Goal: Transaction & Acquisition: Book appointment/travel/reservation

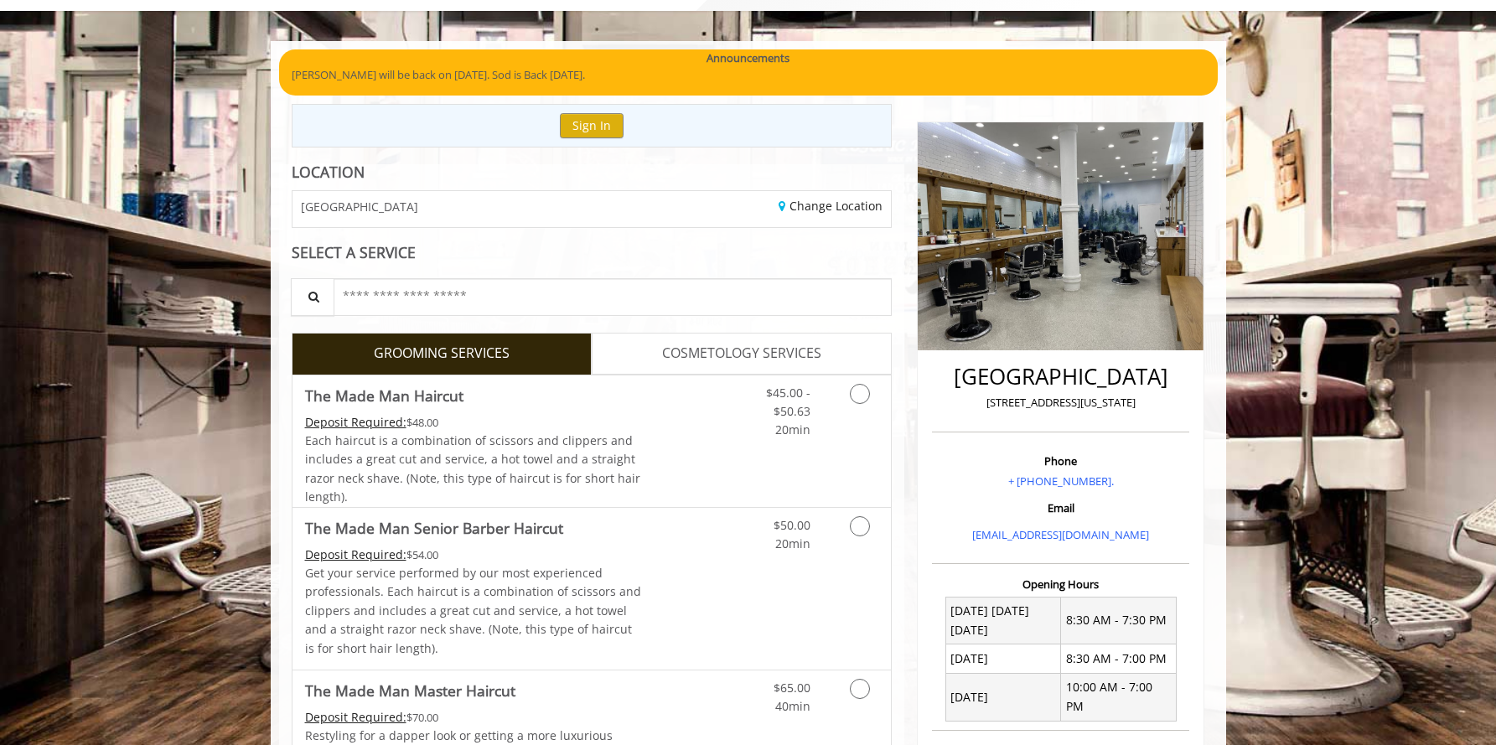
scroll to position [99, 0]
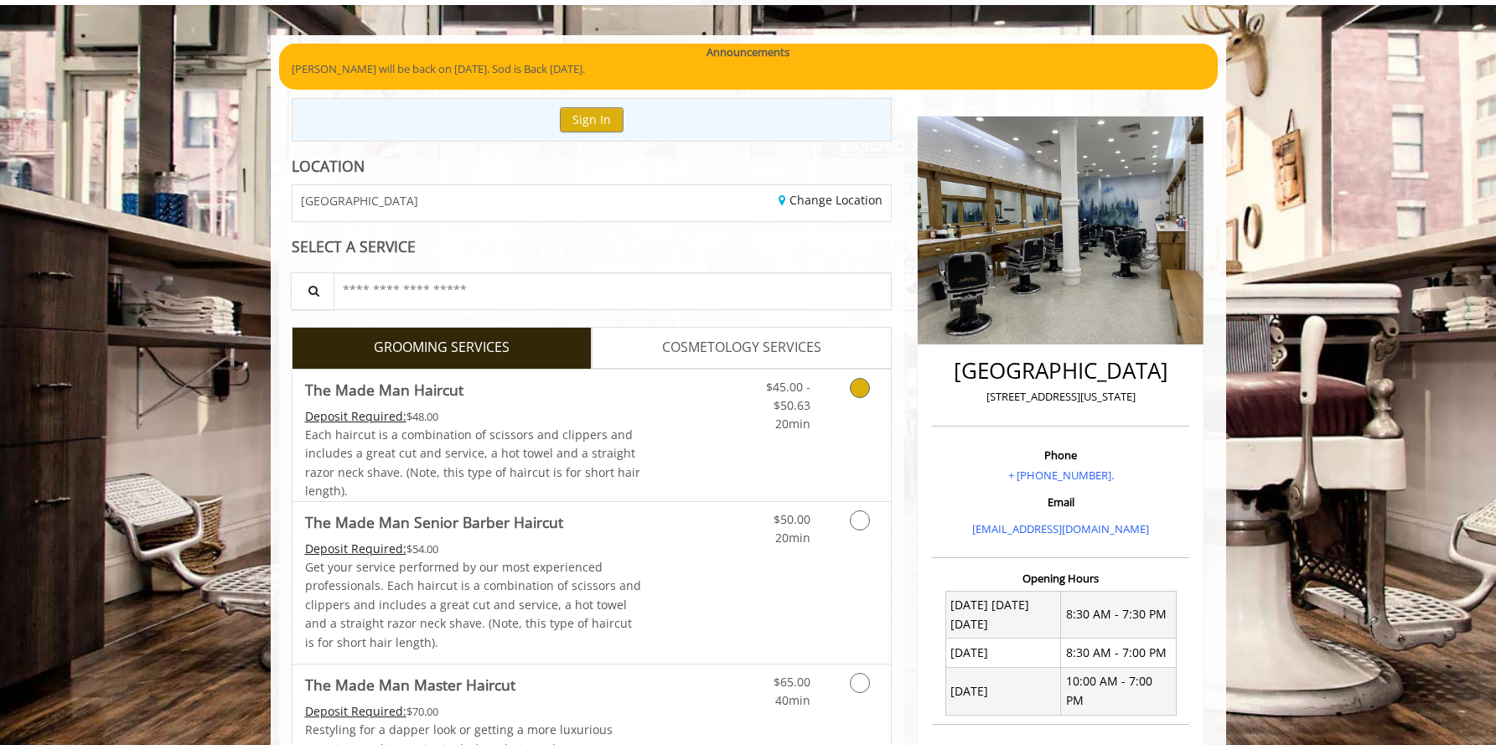
click at [861, 383] on icon "Grooming services" at bounding box center [860, 388] width 20 height 20
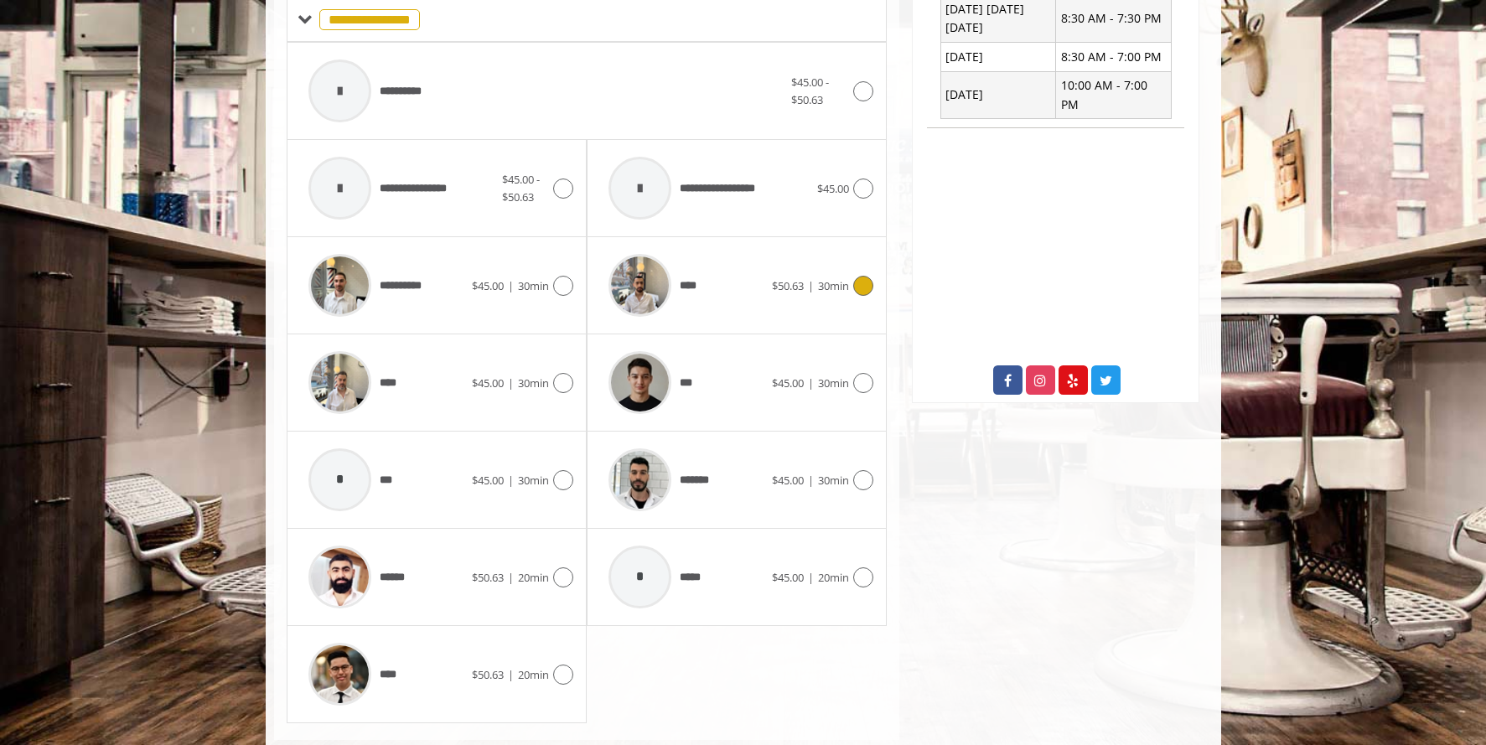
scroll to position [732, 0]
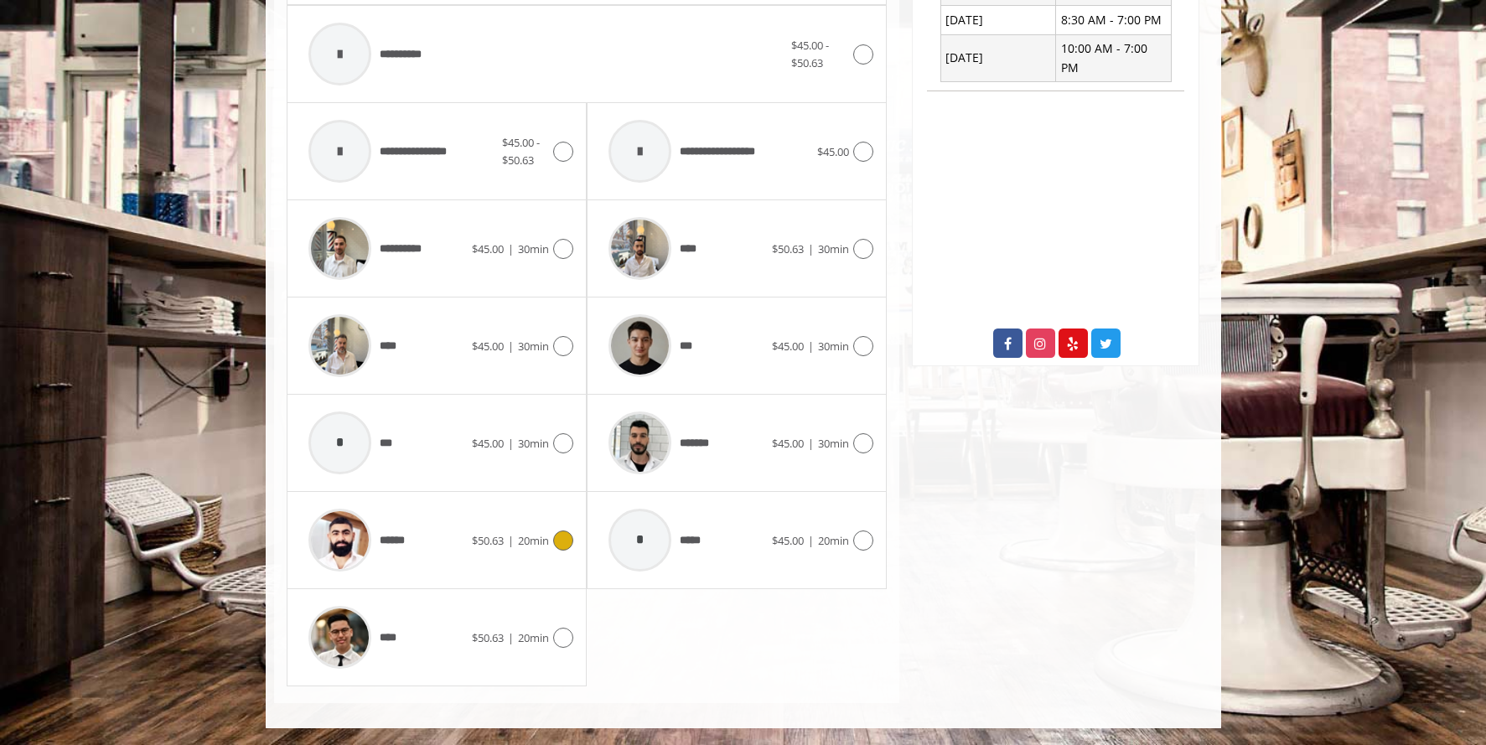
click at [488, 549] on div "$50.63 | 20min" at bounding box center [522, 541] width 101 height 20
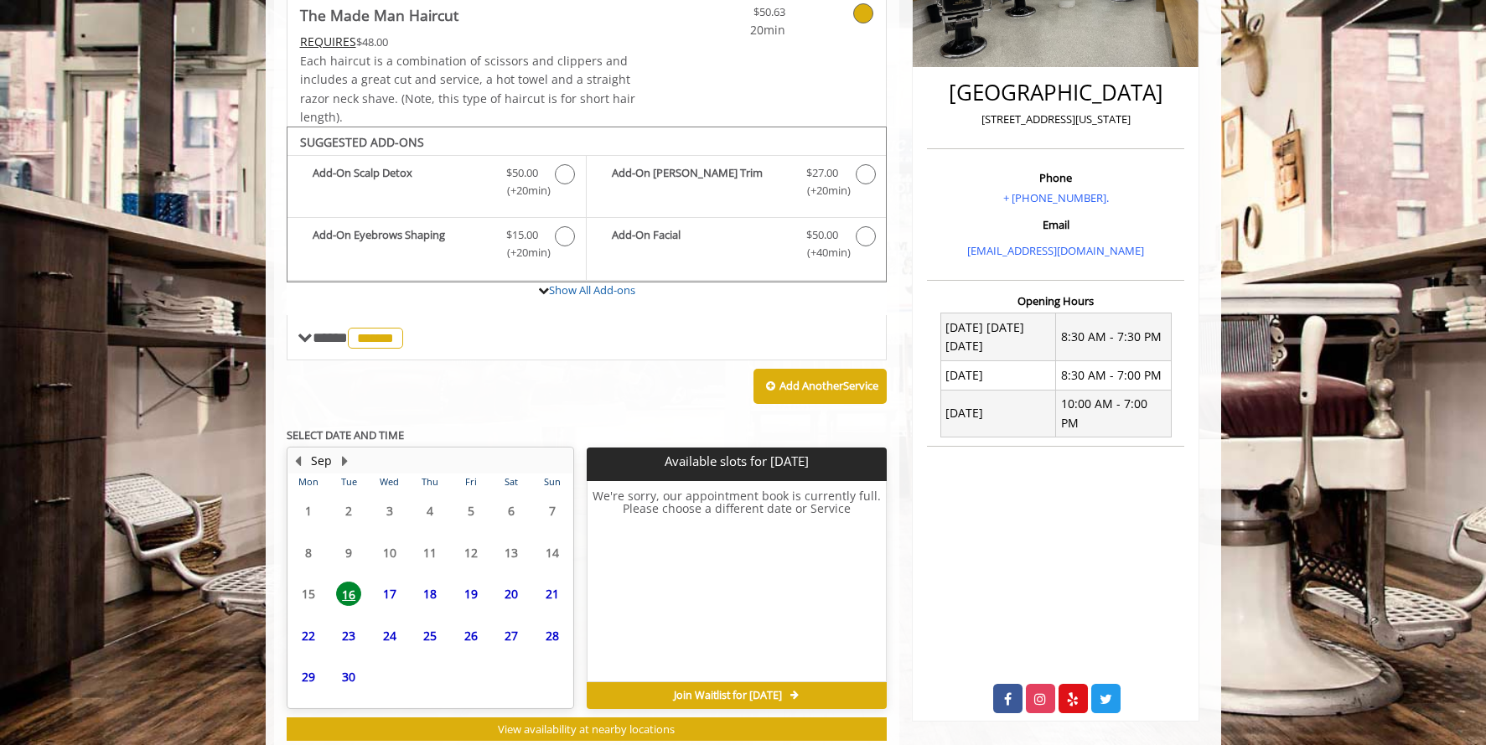
scroll to position [422, 0]
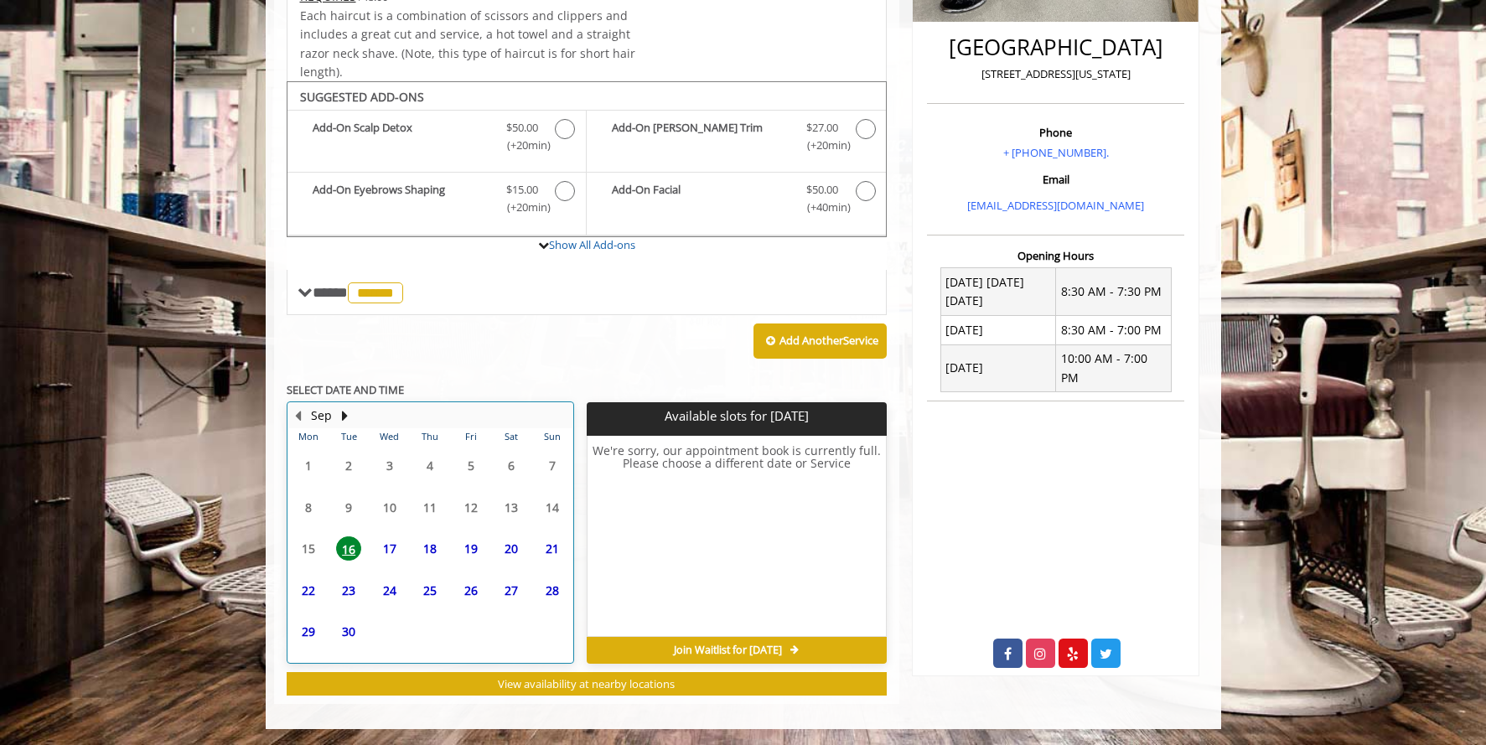
click at [434, 532] on td "18" at bounding box center [430, 549] width 40 height 42
click at [459, 540] on span "19" at bounding box center [471, 548] width 25 height 24
click at [383, 548] on span "17" at bounding box center [389, 548] width 25 height 24
click at [523, 541] on span "20" at bounding box center [511, 548] width 25 height 24
click at [551, 550] on span "21" at bounding box center [552, 548] width 25 height 24
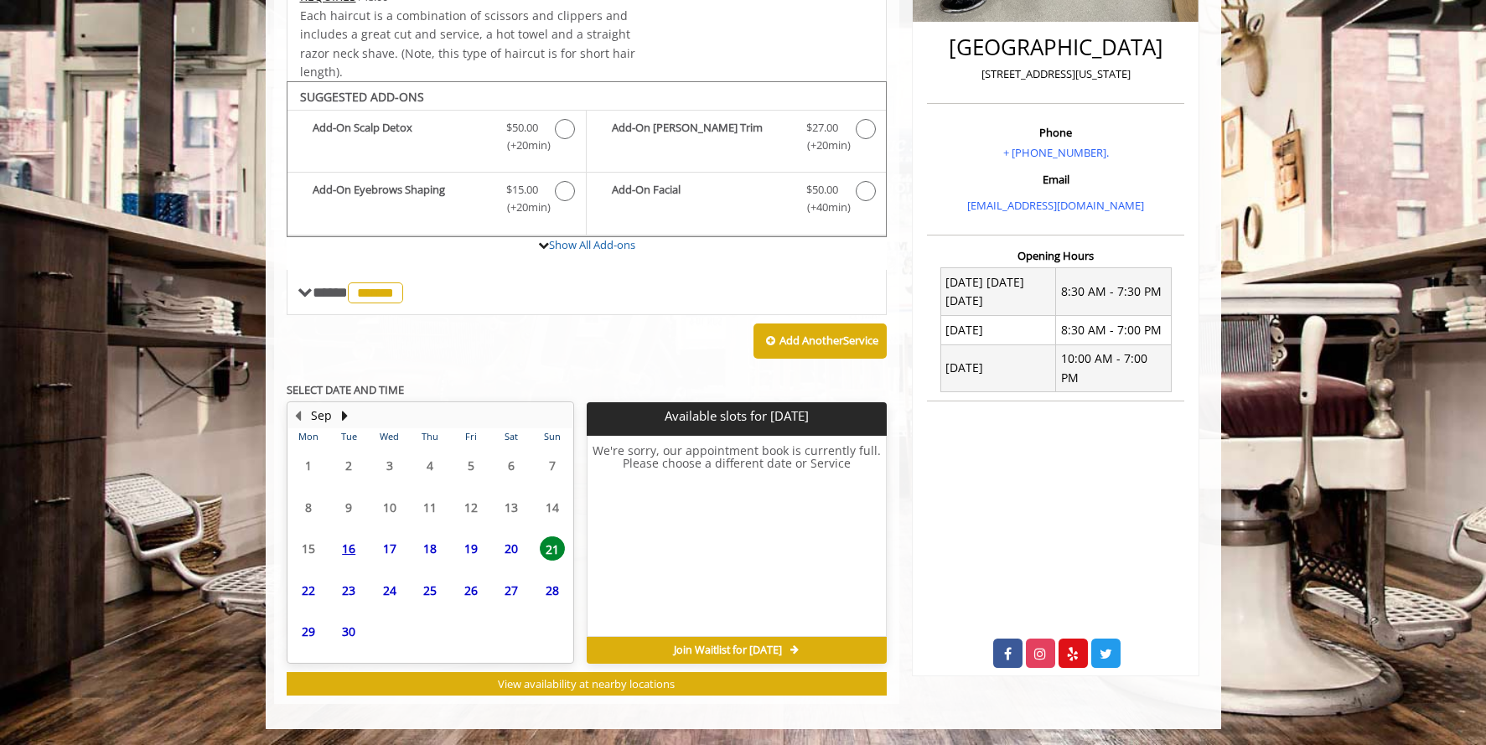
click at [508, 588] on span "27" at bounding box center [511, 590] width 25 height 24
click at [474, 590] on span "26" at bounding box center [471, 590] width 25 height 24
click at [416, 586] on div "25" at bounding box center [430, 590] width 34 height 24
click at [373, 586] on div "24" at bounding box center [389, 590] width 34 height 24
click at [345, 583] on span "23" at bounding box center [348, 590] width 25 height 24
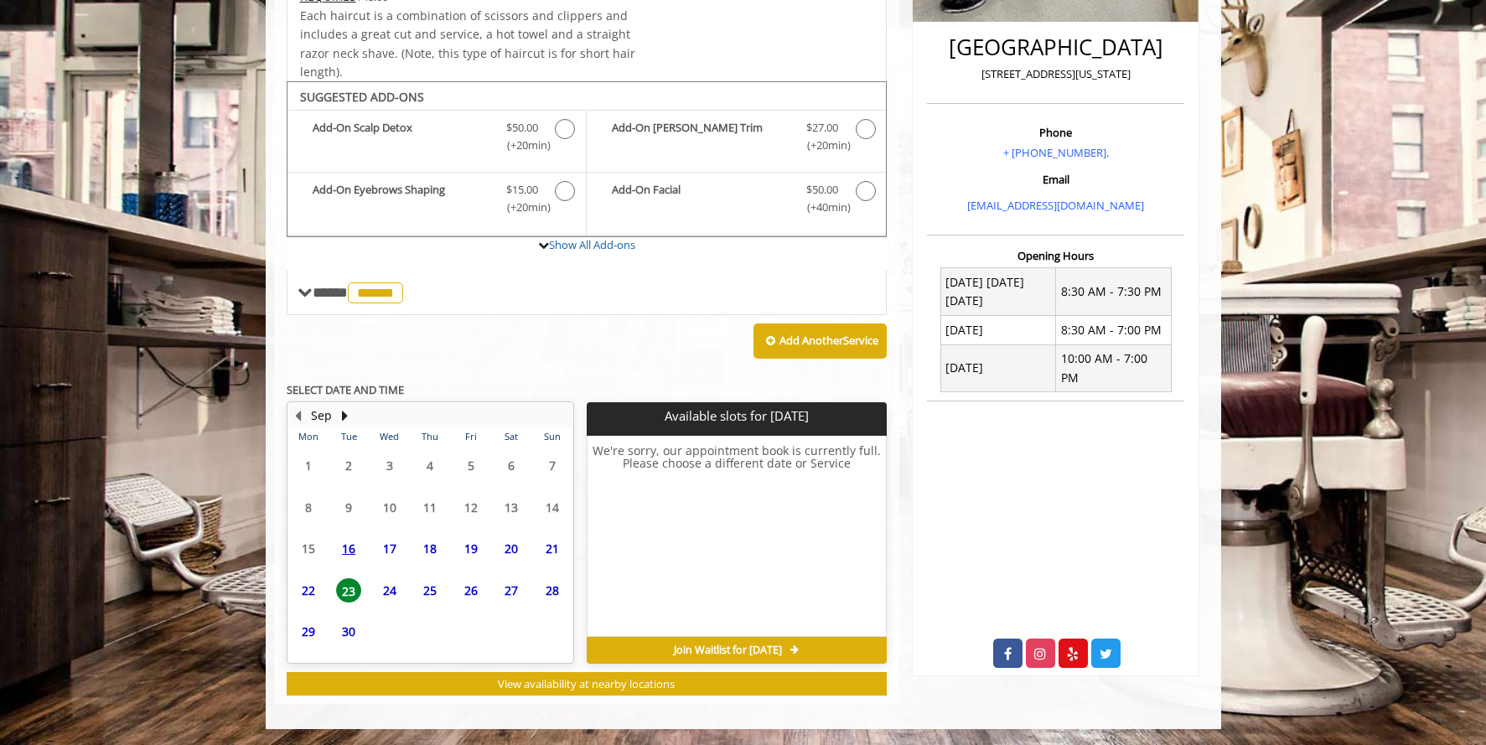
click at [298, 588] on span "22" at bounding box center [308, 590] width 25 height 24
click at [355, 550] on span "16" at bounding box center [348, 548] width 25 height 24
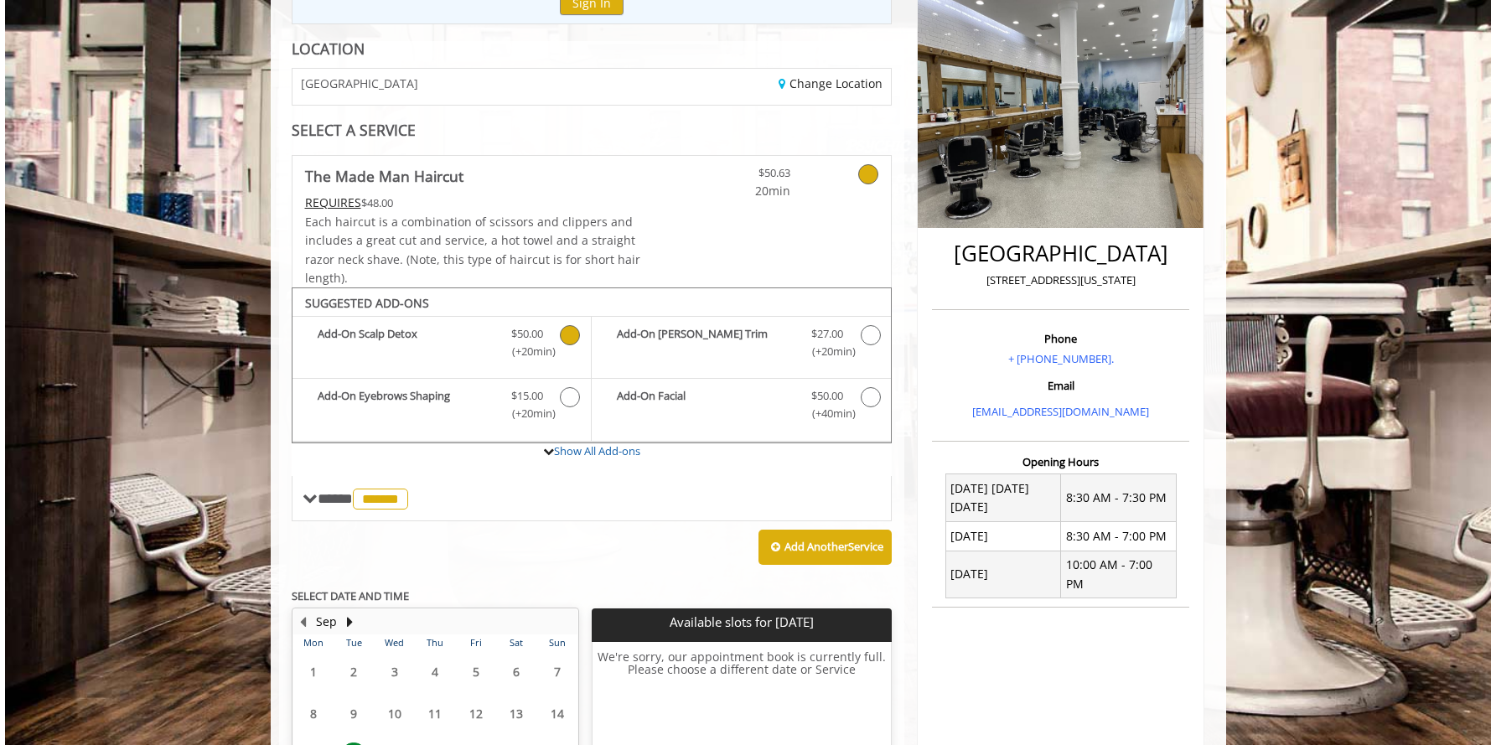
scroll to position [241, 0]
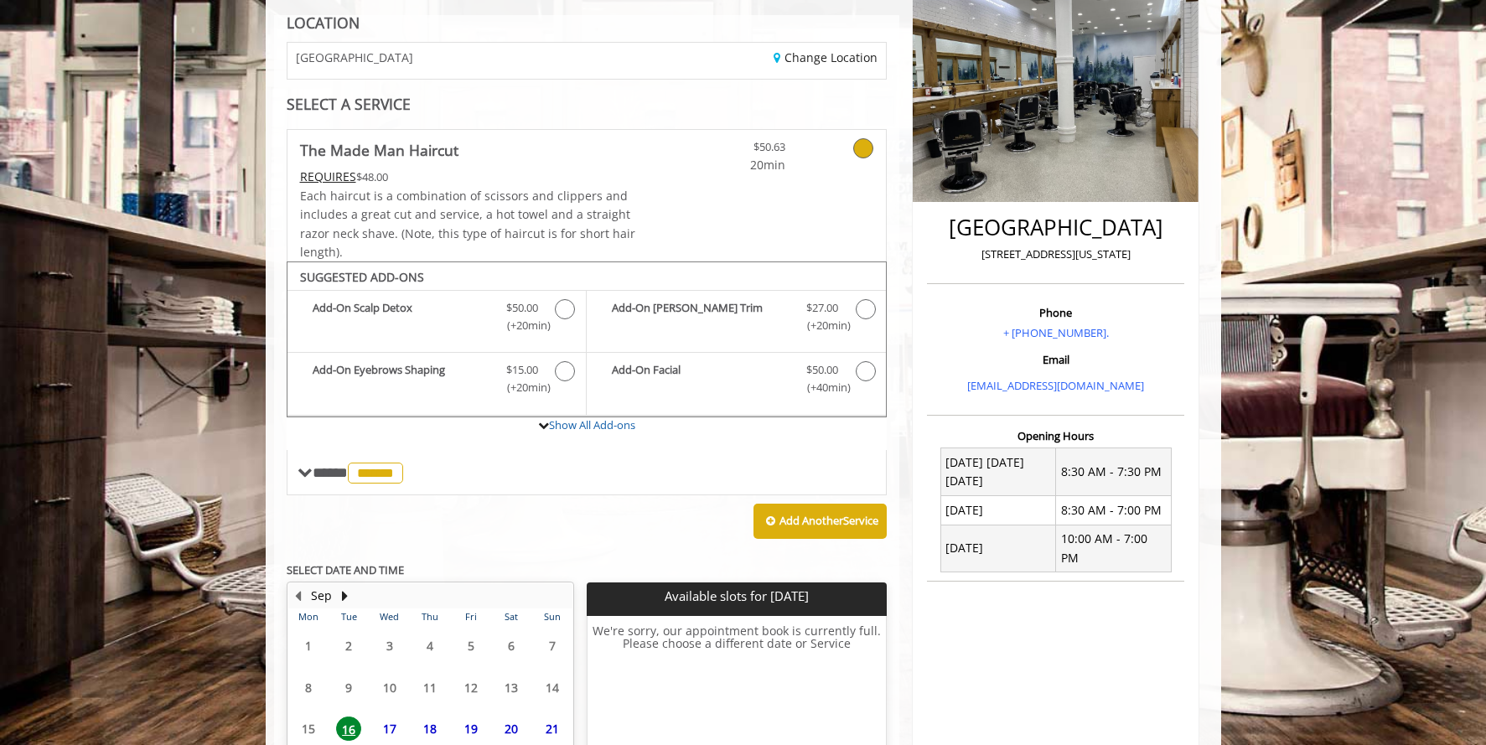
click at [862, 146] on icon at bounding box center [863, 148] width 20 height 20
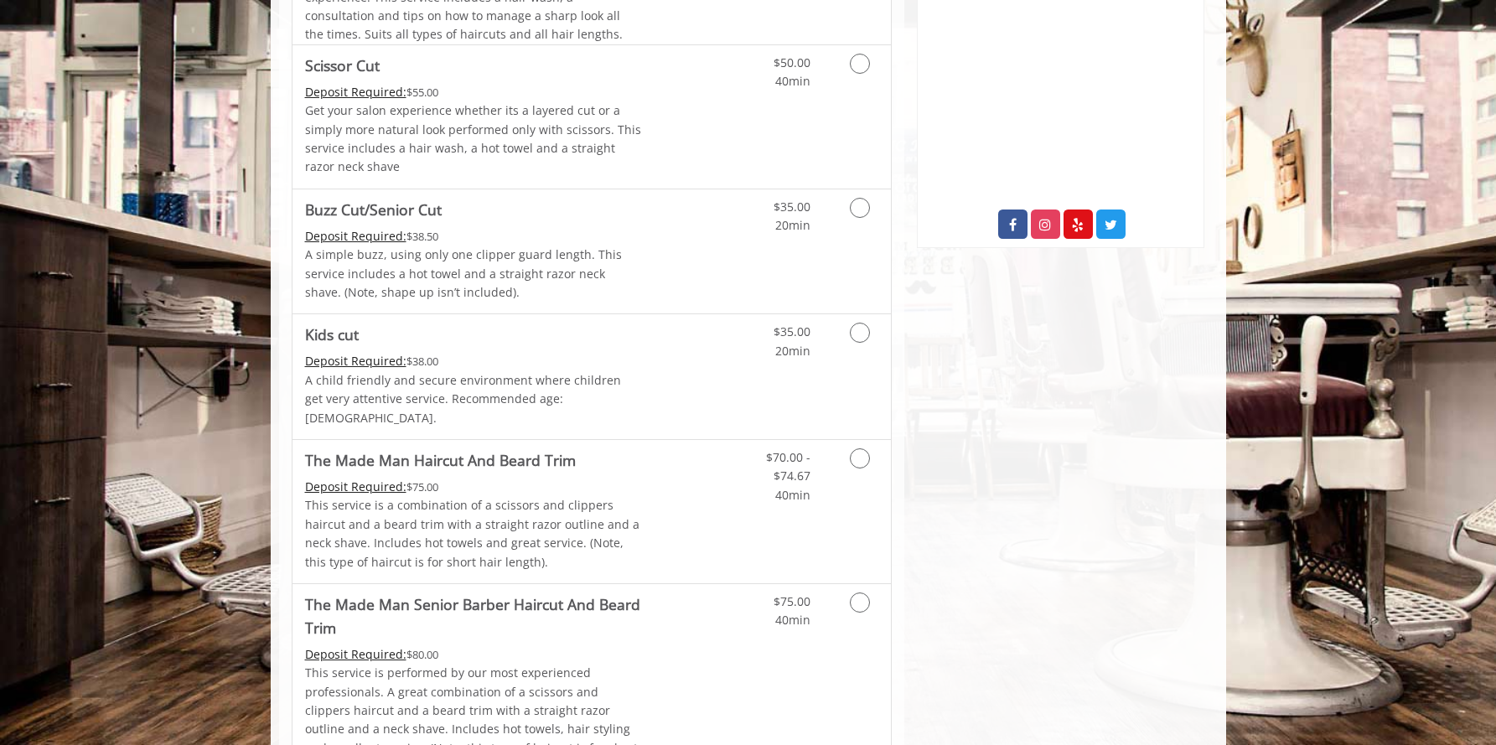
scroll to position [852, 0]
click at [838, 460] on link "Grooming services" at bounding box center [857, 471] width 43 height 65
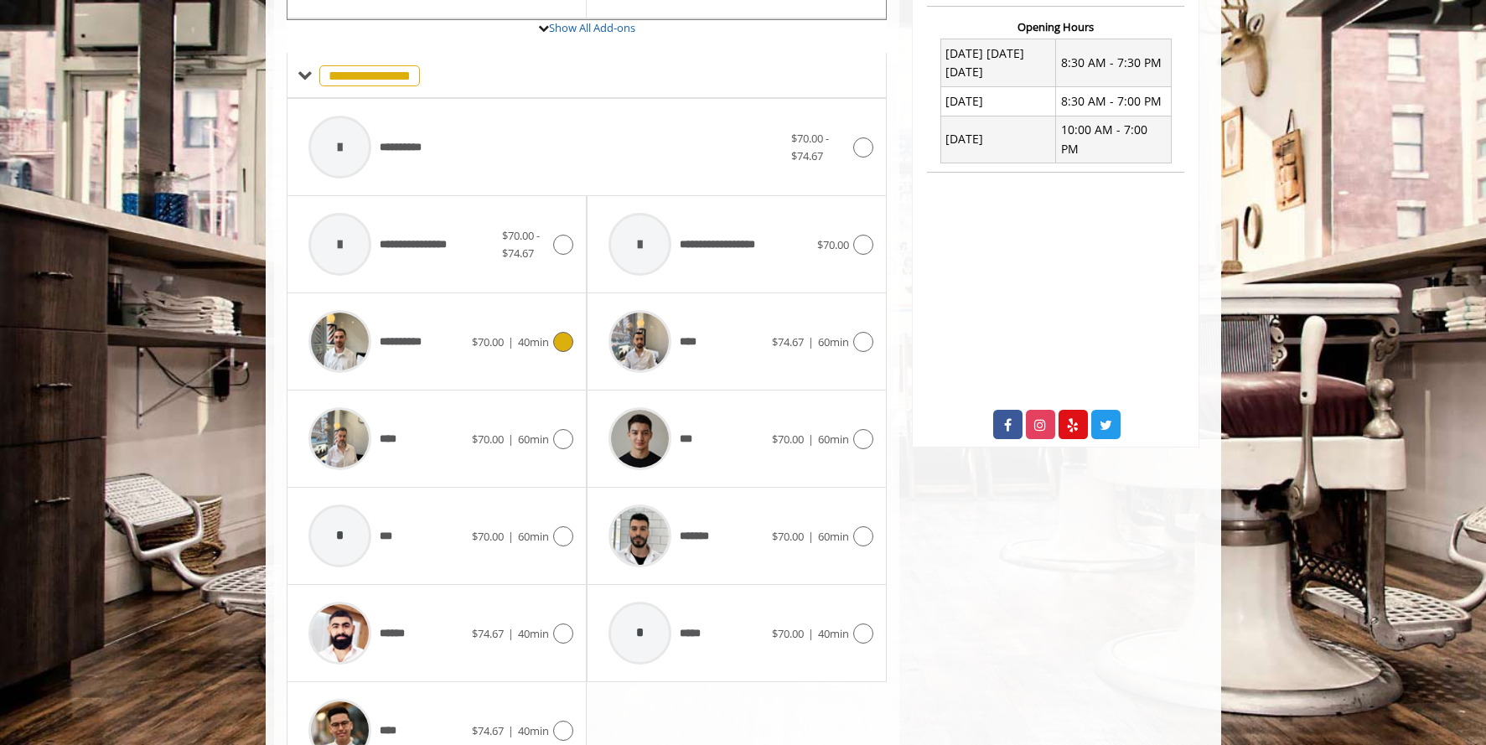
scroll to position [655, 0]
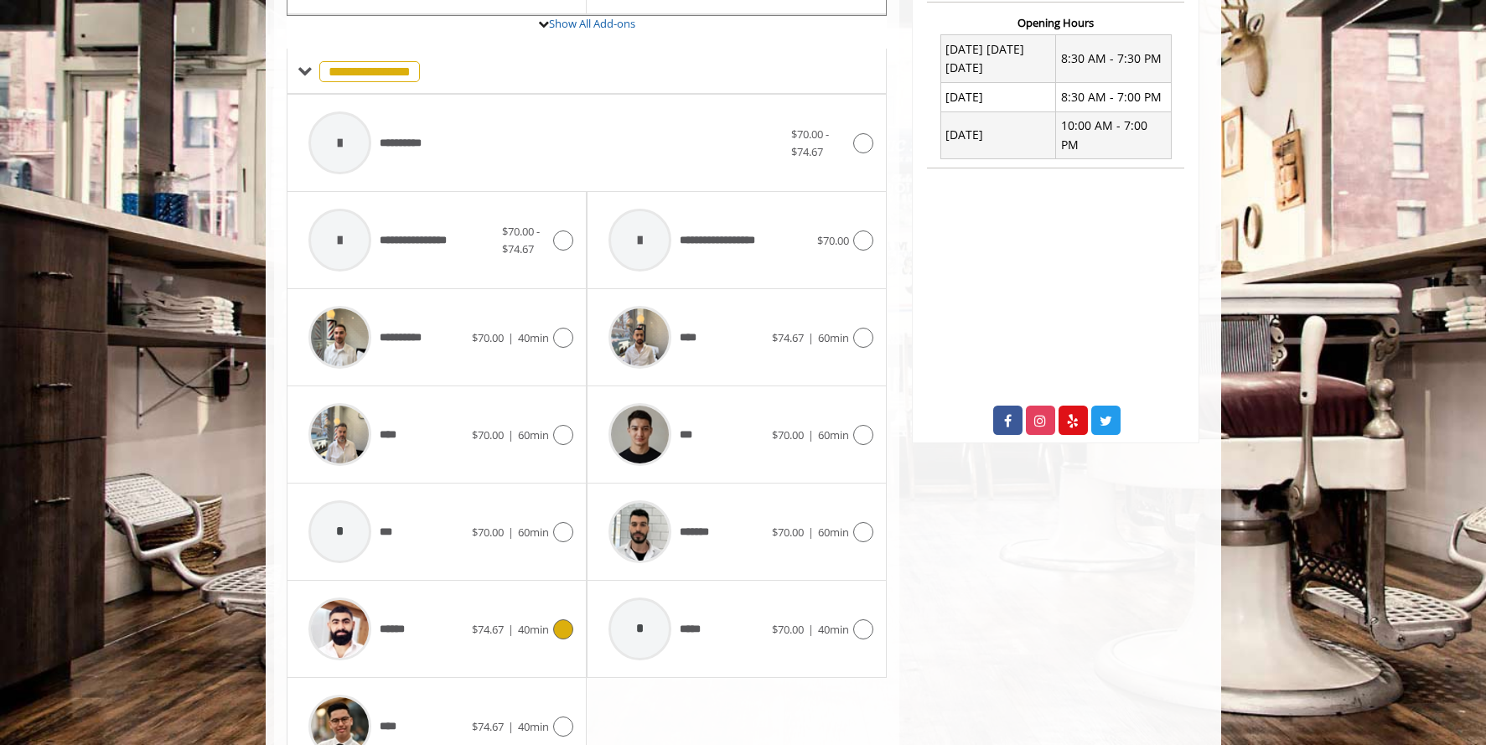
click at [512, 626] on span "$74.67 | 40min" at bounding box center [510, 630] width 77 height 18
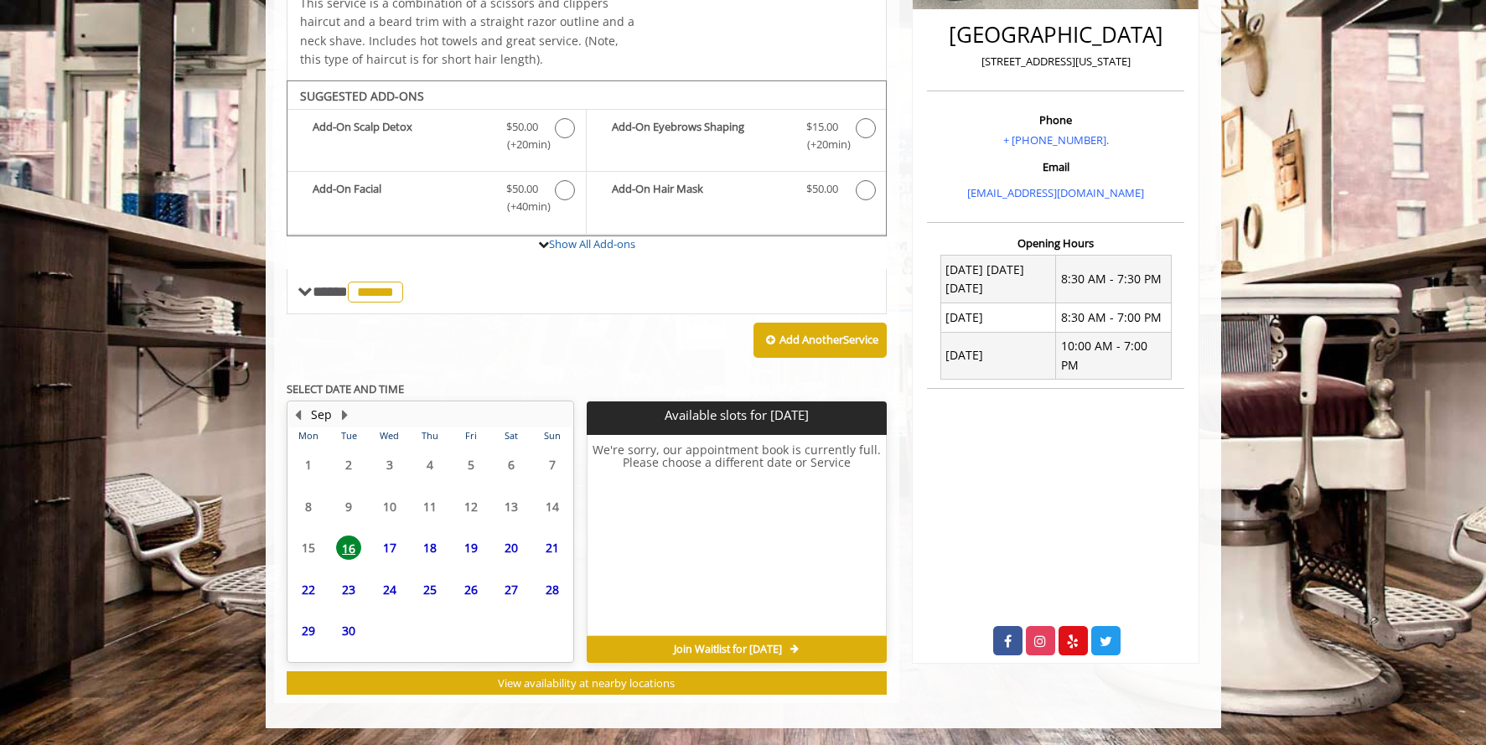
scroll to position [433, 0]
click at [385, 545] on span "17" at bounding box center [389, 548] width 25 height 24
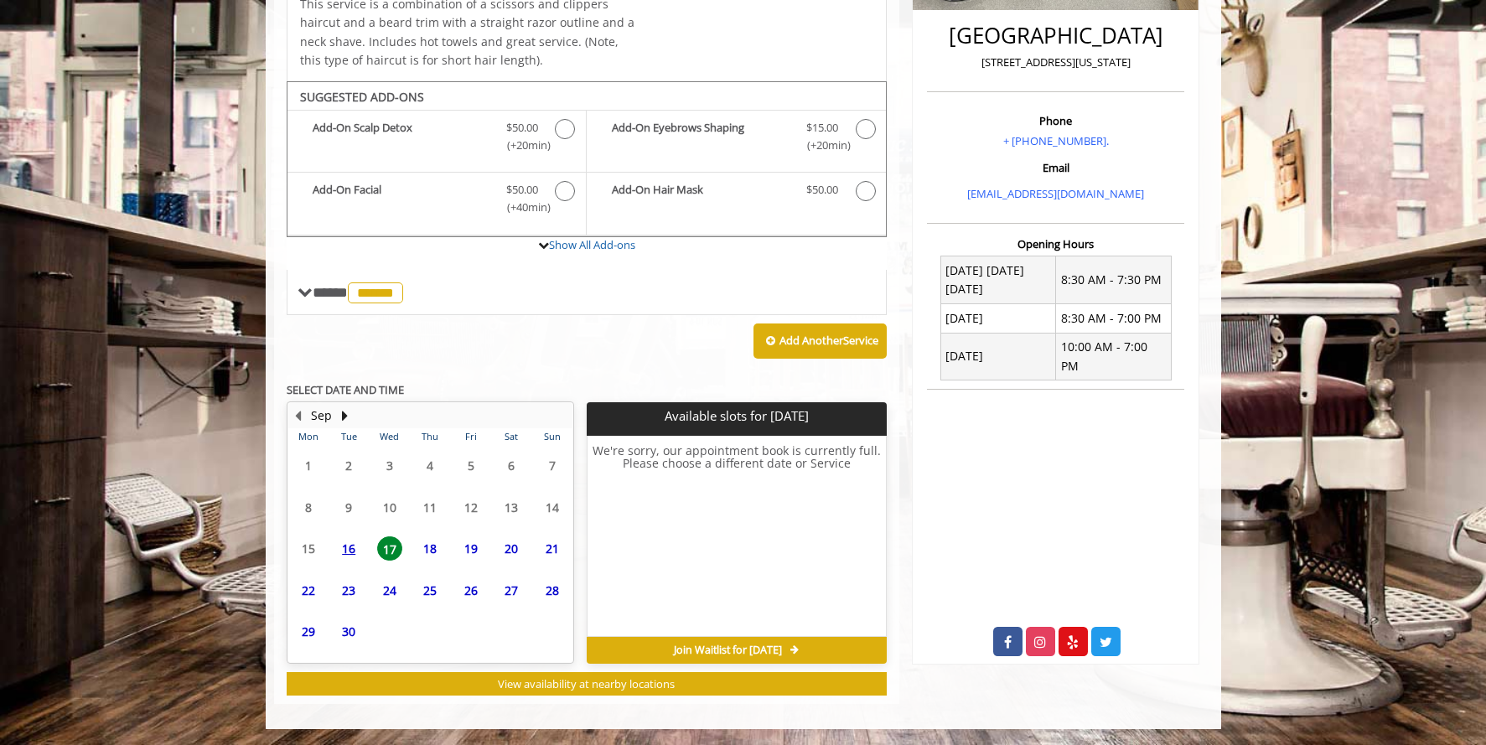
click at [419, 544] on span "18" at bounding box center [429, 548] width 25 height 24
click at [485, 549] on div "19" at bounding box center [470, 548] width 34 height 24
click at [501, 549] on span "20" at bounding box center [511, 548] width 25 height 24
click at [547, 552] on span "21" at bounding box center [552, 548] width 25 height 24
click at [542, 587] on span "28" at bounding box center [552, 590] width 25 height 24
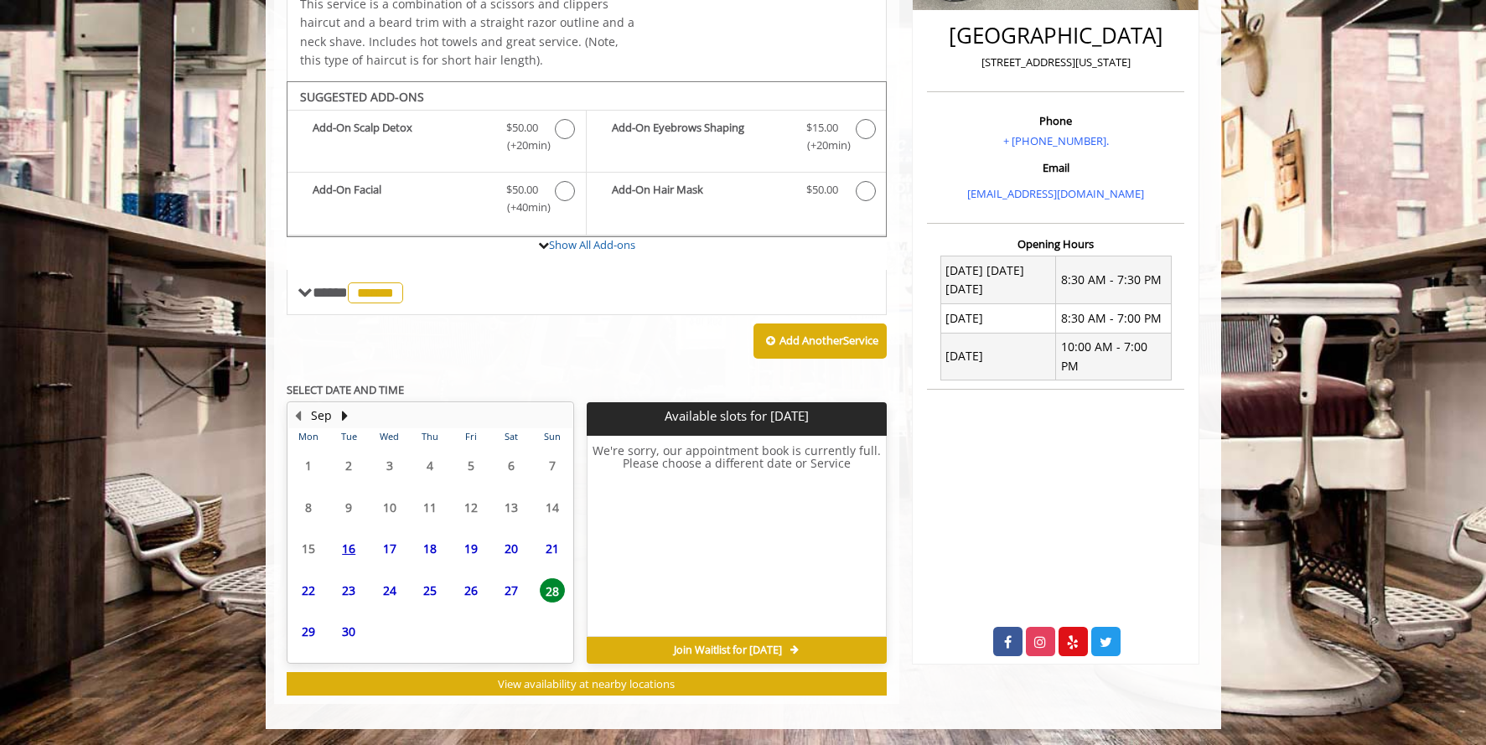
click at [516, 592] on span "27" at bounding box center [511, 590] width 25 height 24
click at [353, 633] on span "30" at bounding box center [348, 631] width 25 height 24
click at [307, 639] on span "29" at bounding box center [308, 631] width 25 height 24
click at [343, 407] on button "Next Month" at bounding box center [345, 416] width 13 height 18
click at [479, 517] on span "10" at bounding box center [471, 507] width 25 height 24
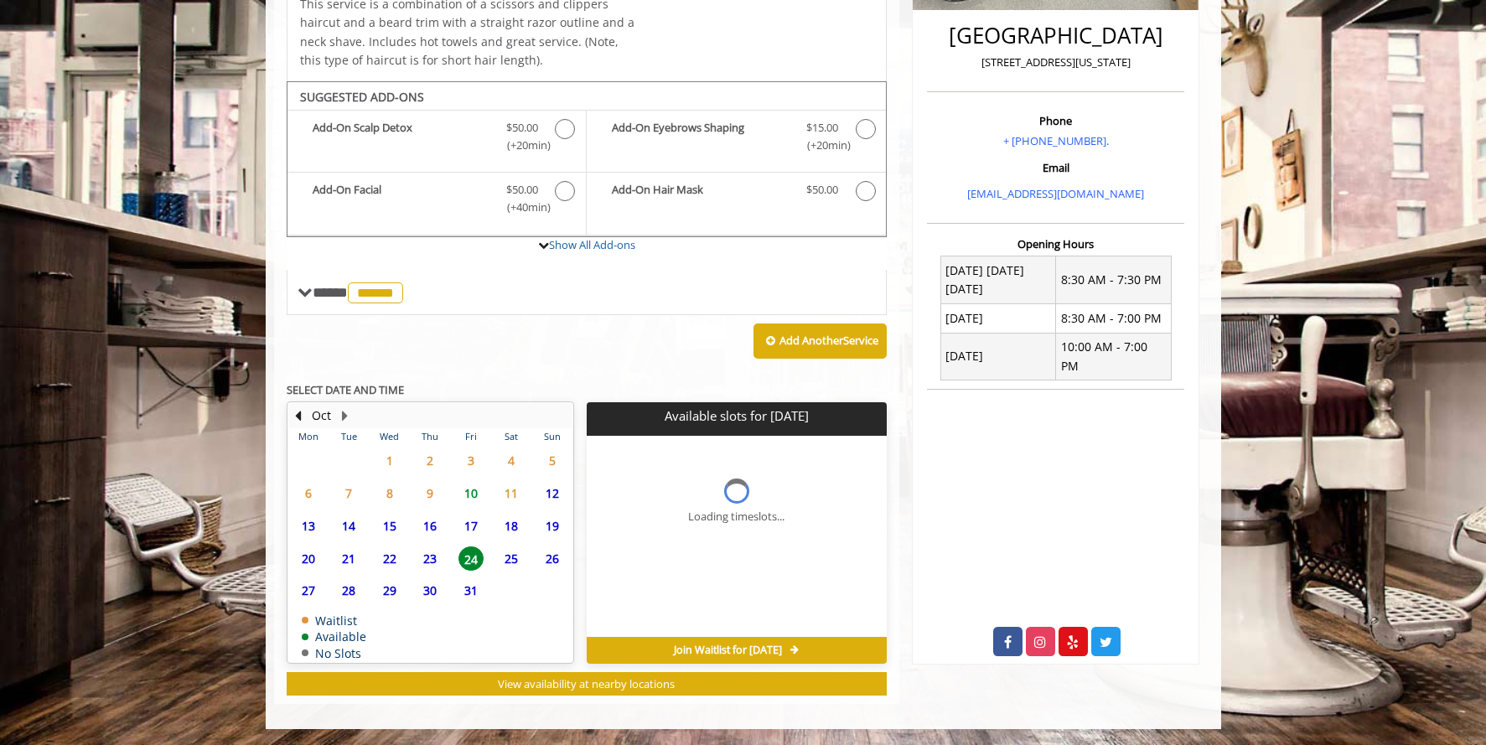
scroll to position [459, 0]
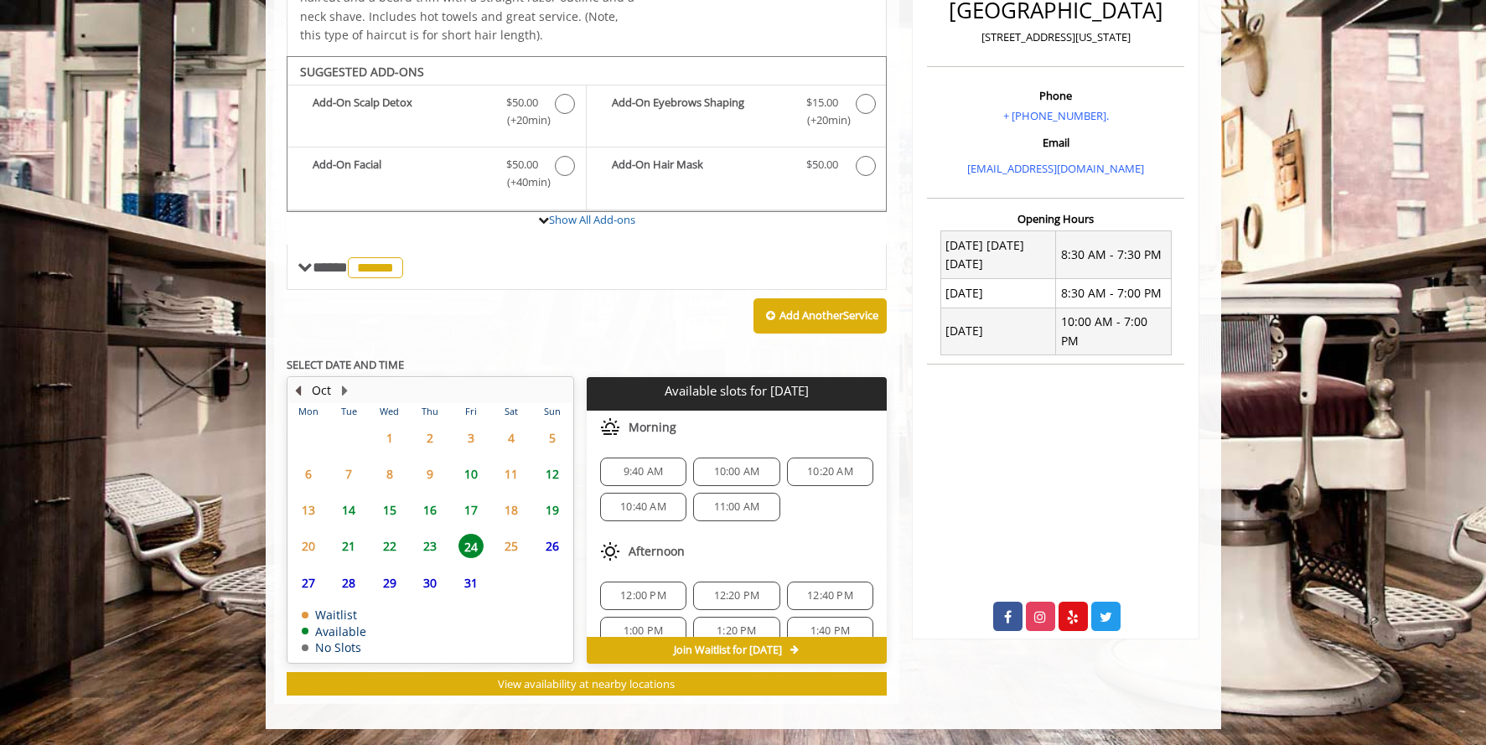
click at [297, 386] on button "Previous Month" at bounding box center [298, 390] width 13 height 18
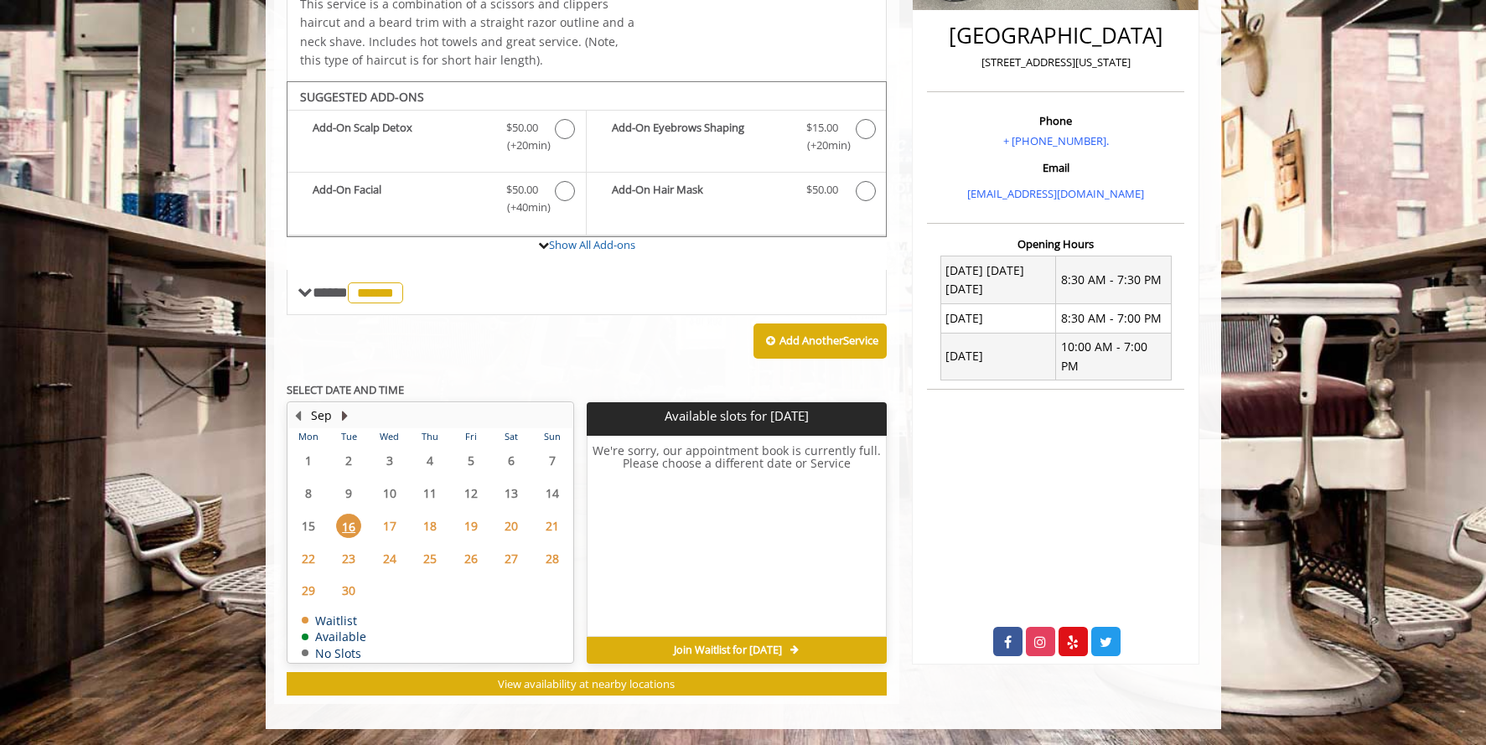
click at [345, 407] on button "Next Month" at bounding box center [345, 416] width 13 height 18
